Goal: Transaction & Acquisition: Subscribe to service/newsletter

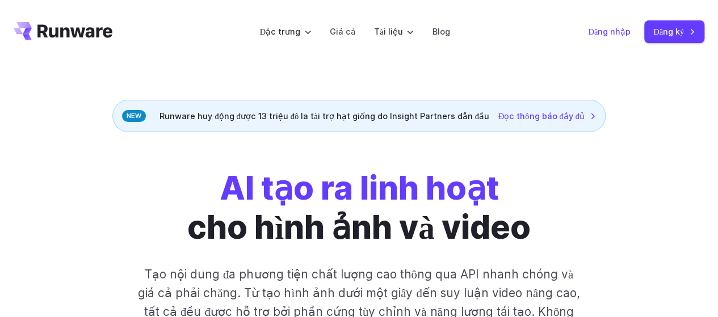
click at [596, 32] on font "Đăng nhập" at bounding box center [609, 32] width 43 height 10
click at [676, 35] on font "Đăng ký" at bounding box center [668, 32] width 31 height 10
click at [622, 29] on font "Đăng nhập" at bounding box center [609, 32] width 43 height 10
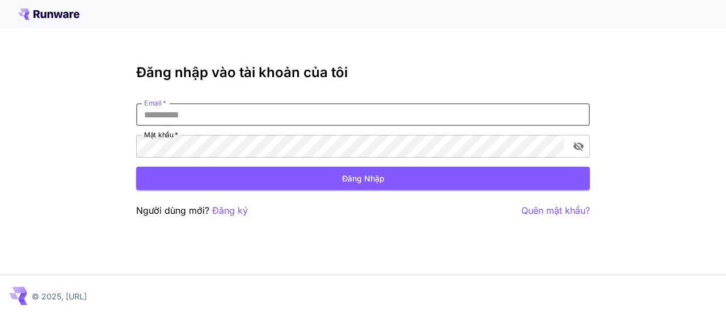
click at [264, 116] on input "Email   *" at bounding box center [363, 114] width 454 height 23
type input "**********"
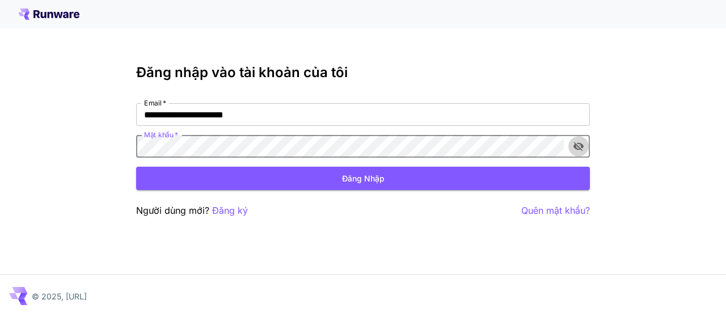
click at [583, 147] on icon "bật/tắt hiển thị mật khẩu" at bounding box center [578, 146] width 11 height 11
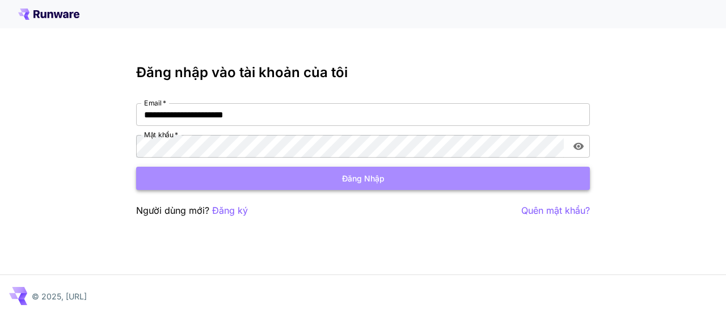
click at [382, 178] on font "Đăng nhập" at bounding box center [363, 179] width 43 height 10
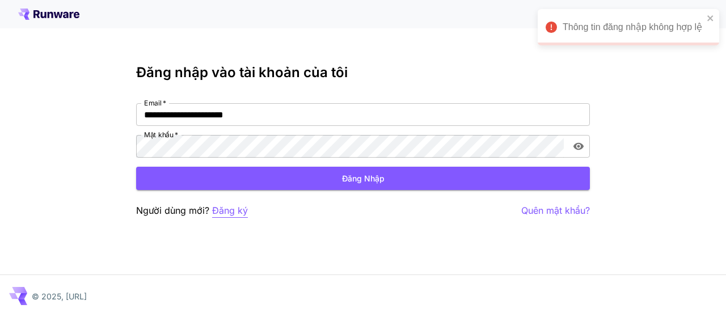
click at [233, 215] on font "Đăng ký" at bounding box center [230, 210] width 36 height 11
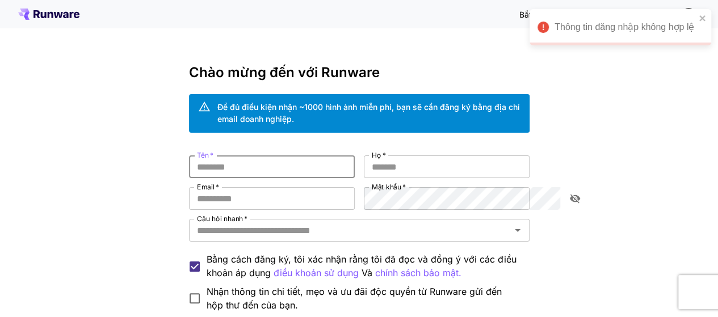
click at [256, 155] on input "Tên   *" at bounding box center [272, 166] width 166 height 23
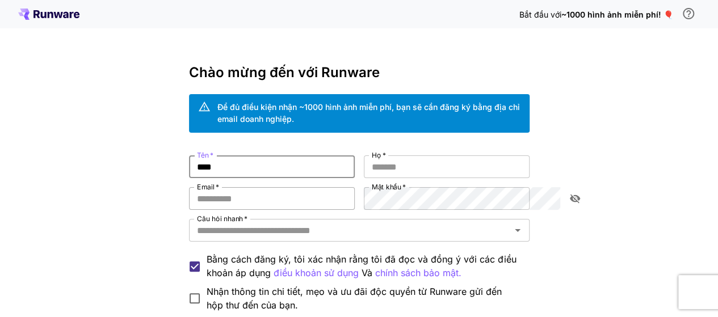
type input "****"
click at [252, 187] on input "Email   *" at bounding box center [272, 198] width 166 height 23
type input "**********"
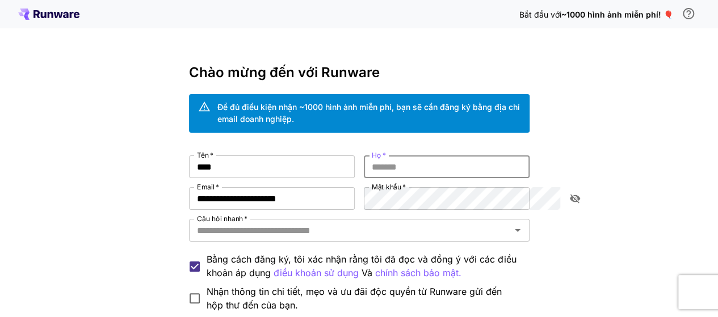
click at [424, 155] on input "Họ   *" at bounding box center [447, 166] width 166 height 23
type input "**"
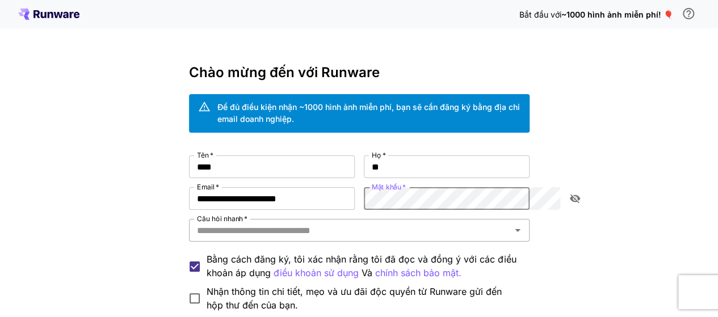
click at [332, 222] on input "Câu hỏi nhanh   *" at bounding box center [349, 230] width 315 height 16
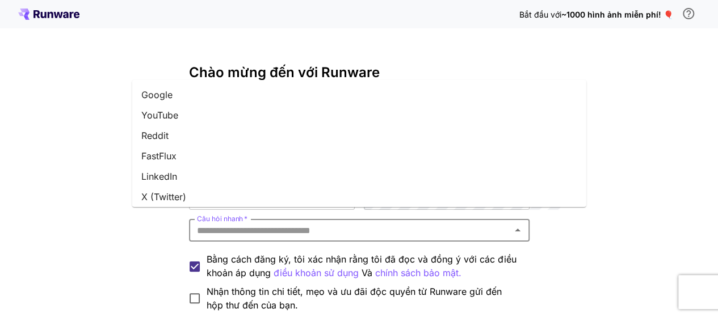
type input "*"
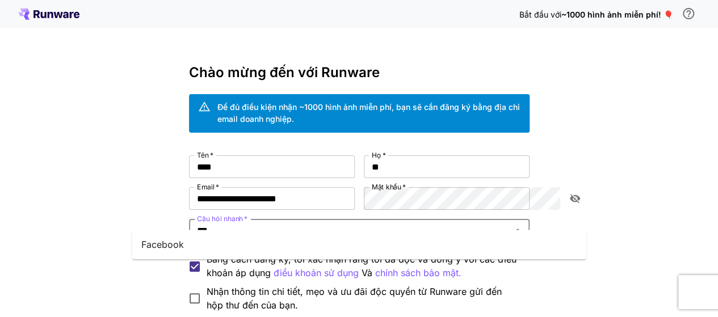
type input "****"
click at [216, 254] on li "Facebook" at bounding box center [359, 244] width 454 height 20
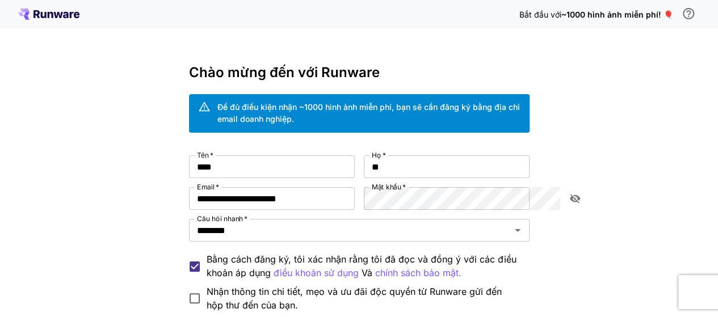
scroll to position [109, 0]
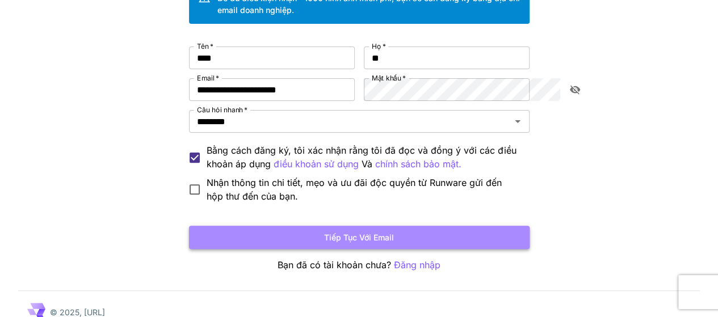
click at [328, 233] on font "Tiếp tục với email" at bounding box center [359, 238] width 70 height 10
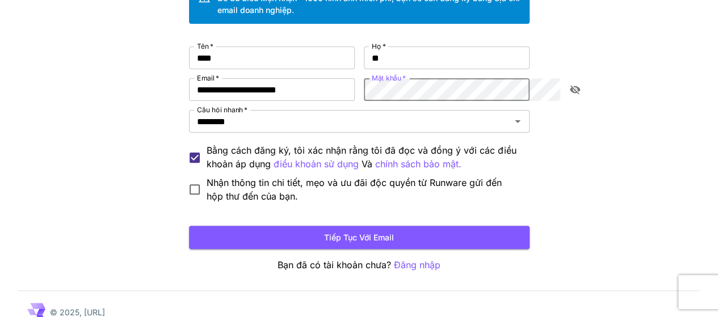
click at [575, 84] on icon "bật/tắt hiển thị mật khẩu" at bounding box center [574, 89] width 11 height 11
click at [206, 179] on font "Nhận thông tin chi tiết, mẹo và ưu đãi độc quyền từ Runware gửi đến hộp thư đến…" at bounding box center [353, 189] width 295 height 25
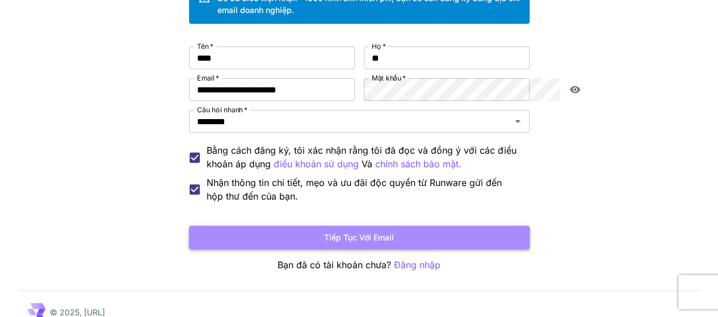
click at [273, 226] on button "Tiếp tục với email" at bounding box center [359, 237] width 340 height 23
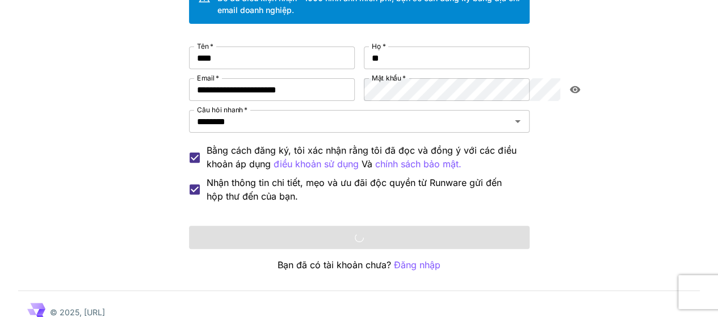
scroll to position [0, 0]
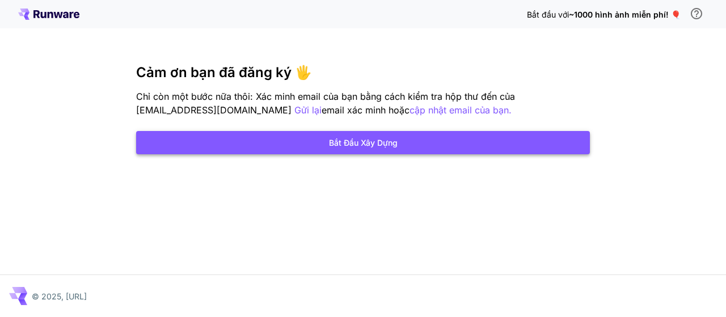
click at [355, 143] on font "Bắt đầu xây dựng" at bounding box center [363, 143] width 69 height 10
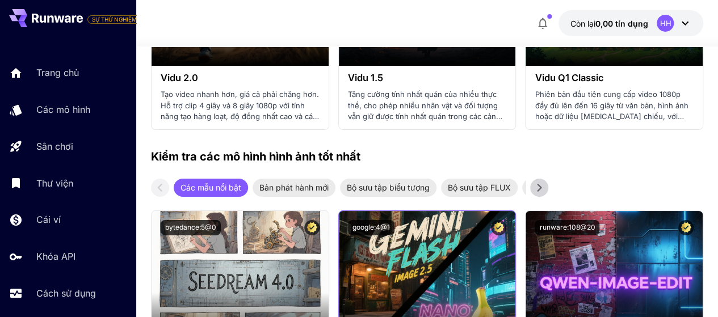
scroll to position [1815, 0]
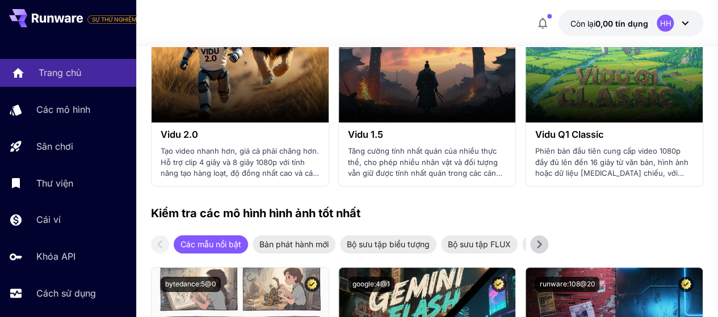
click at [71, 82] on link "Trang chủ" at bounding box center [68, 73] width 136 height 28
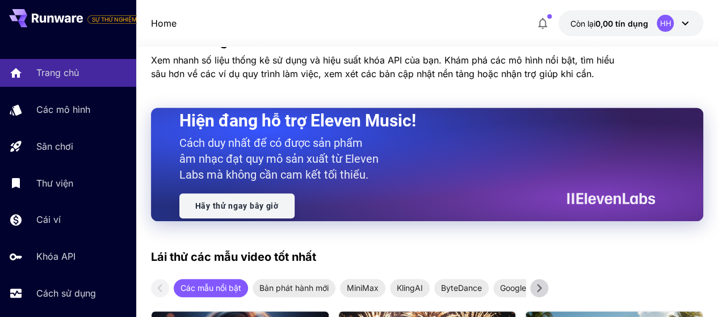
scroll to position [284, 0]
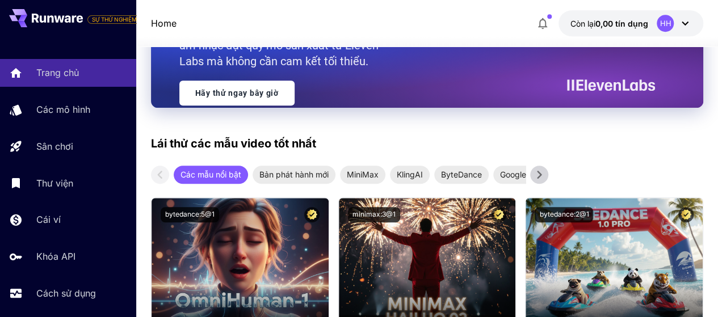
click at [538, 178] on icon at bounding box center [539, 175] width 5 height 8
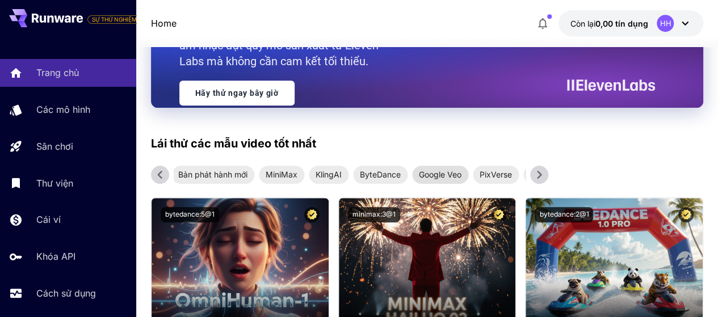
click at [433, 177] on font "Google Veo" at bounding box center [440, 175] width 43 height 10
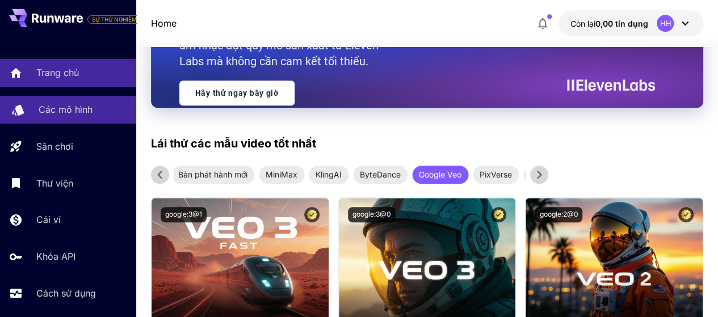
click at [72, 106] on font "Các mô hình" at bounding box center [66, 109] width 54 height 11
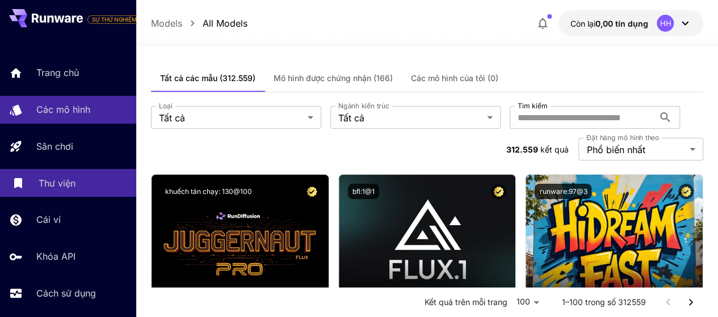
click at [66, 179] on font "Thư viện" at bounding box center [57, 183] width 37 height 11
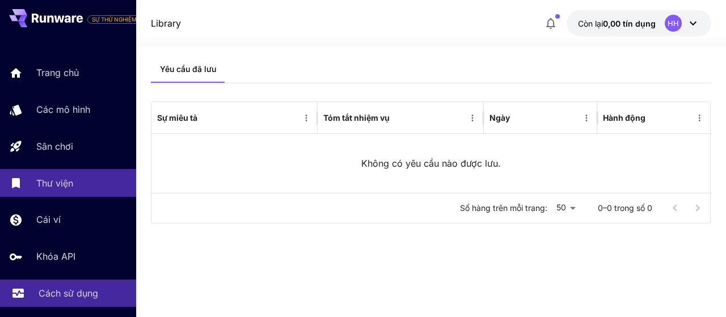
click at [68, 292] on font "Cách sử dụng" at bounding box center [69, 293] width 60 height 11
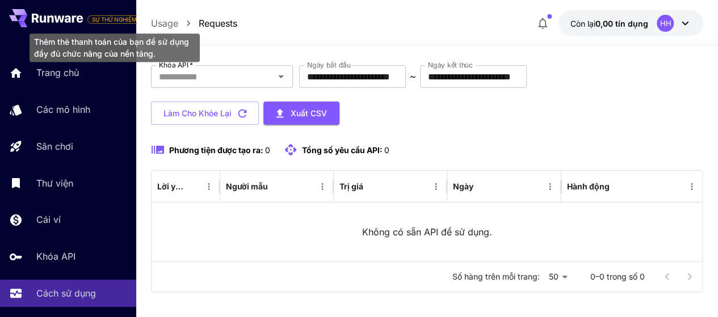
click at [116, 22] on font "SỰ THỬ NGHIỆM" at bounding box center [114, 19] width 45 height 7
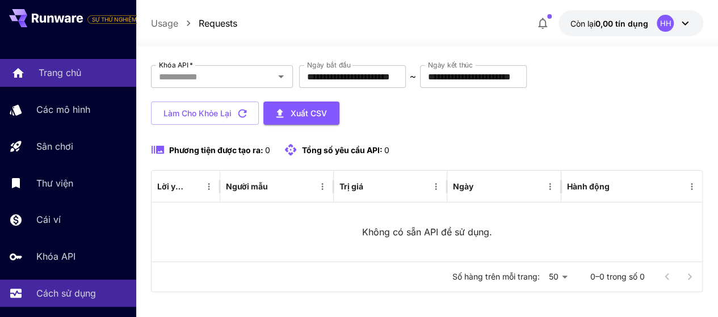
click at [91, 74] on div "Trang chủ" at bounding box center [83, 73] width 88 height 14
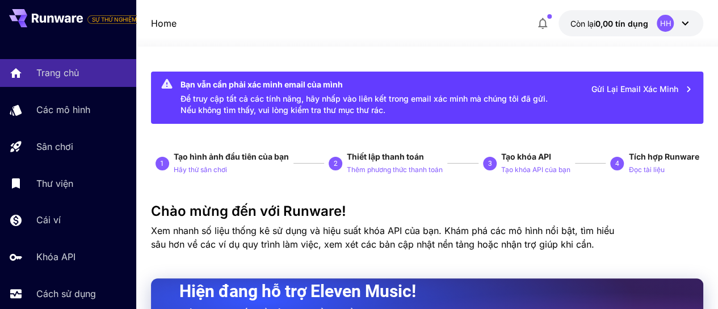
click at [684, 21] on icon at bounding box center [685, 23] width 14 height 14
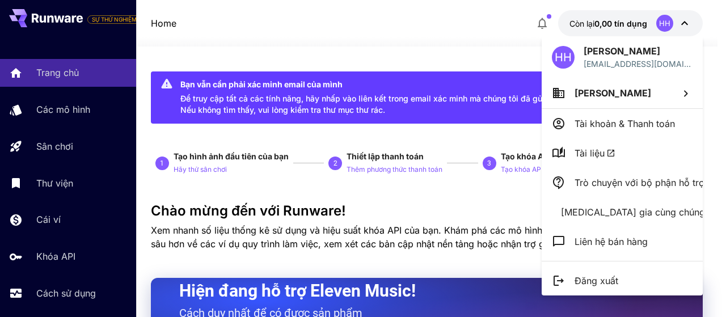
click at [499, 271] on div at bounding box center [363, 158] width 726 height 317
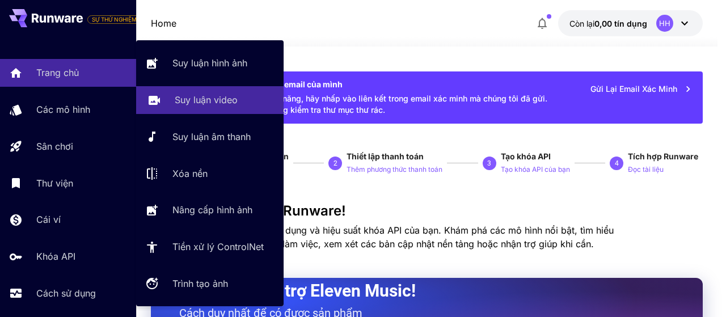
click at [225, 100] on font "Suy luận video" at bounding box center [206, 99] width 63 height 11
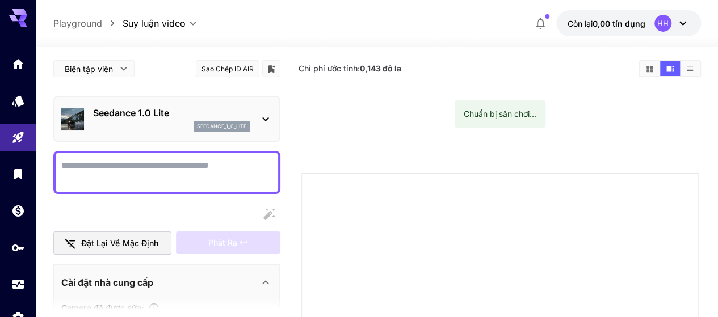
click at [265, 117] on icon at bounding box center [266, 119] width 14 height 14
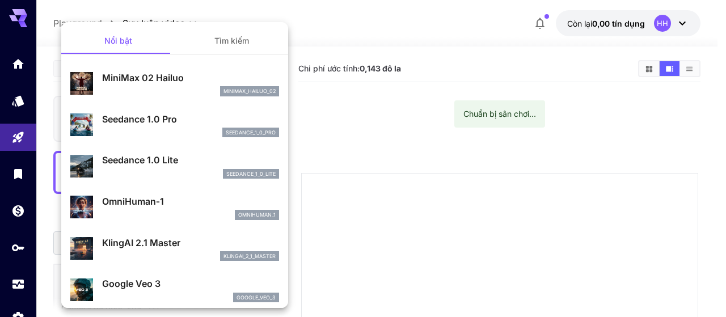
click at [358, 140] on div at bounding box center [363, 158] width 726 height 317
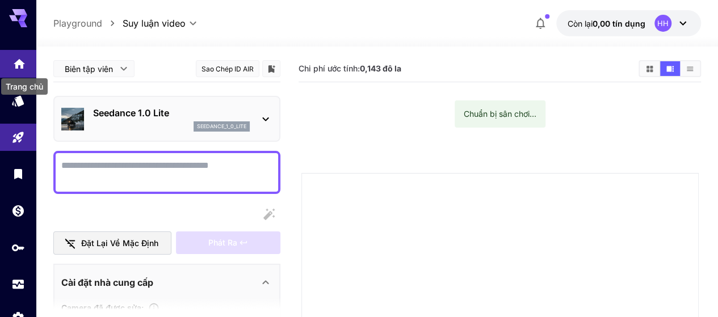
click at [19, 56] on div "Trang chủ" at bounding box center [19, 60] width 14 height 14
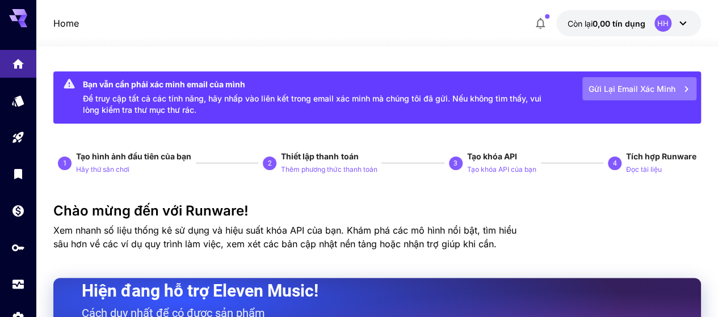
click at [613, 85] on font "Gửi lại email xác minh" at bounding box center [631, 89] width 87 height 10
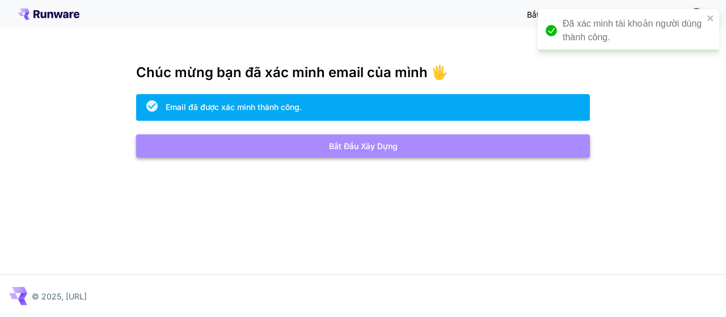
click at [327, 140] on button "Bắt đầu xây dựng" at bounding box center [363, 145] width 454 height 23
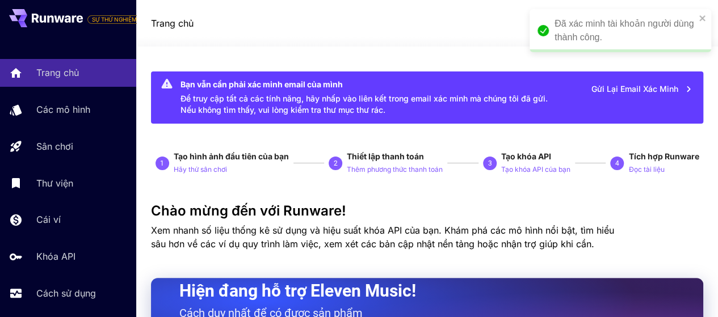
scroll to position [170, 0]
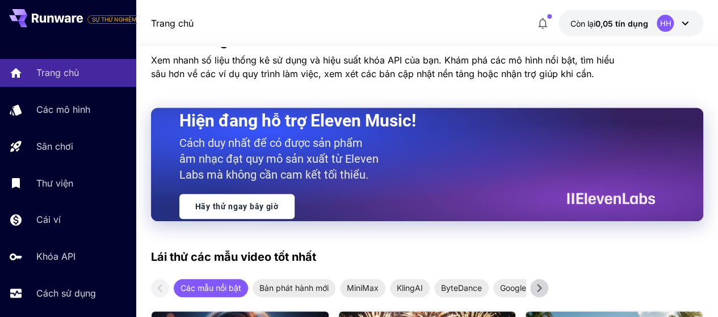
click at [292, 163] on font "Cách duy nhất để có được sản phẩm âm nhạc đạt quy mô sản xuất từ ​​Eleven Labs …" at bounding box center [278, 158] width 199 height 45
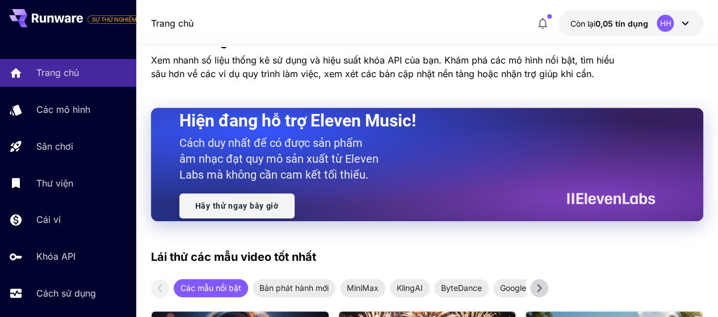
click at [258, 207] on font "Hãy thử ngay bây giờ" at bounding box center [236, 205] width 83 height 9
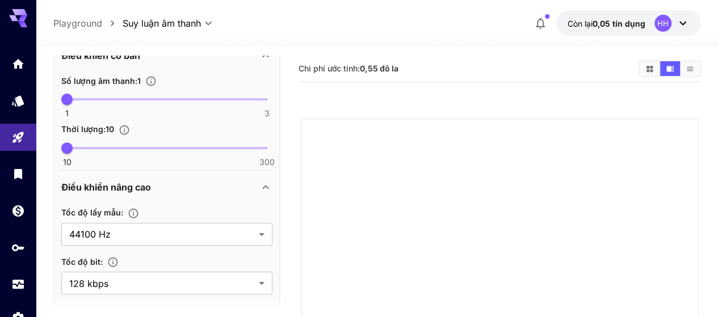
scroll to position [272, 0]
